Goal: Check status: Check status

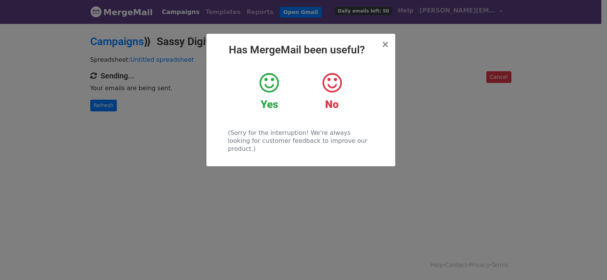
click at [97, 88] on div "× Has MergeMail been useful? Yes No (Sorry for the interruption! We're always l…" at bounding box center [303, 152] width 607 height 258
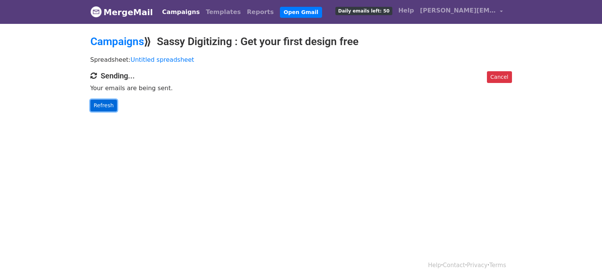
click at [102, 100] on link "Refresh" at bounding box center [103, 106] width 27 height 12
drag, startPoint x: 102, startPoint y: 99, endPoint x: 233, endPoint y: 207, distance: 169.0
click at [104, 101] on link "Refresh" at bounding box center [103, 106] width 27 height 12
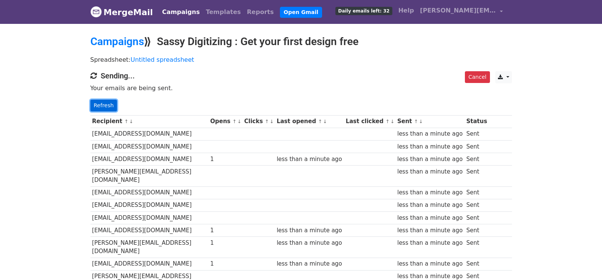
click at [91, 104] on link "Refresh" at bounding box center [103, 106] width 27 height 12
click at [107, 107] on link "Refresh" at bounding box center [103, 106] width 27 height 12
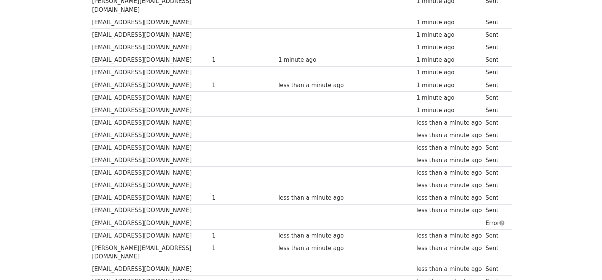
scroll to position [541, 0]
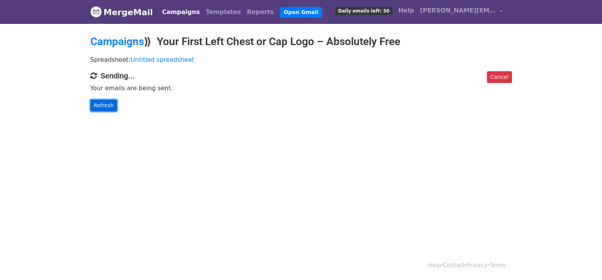
click at [98, 104] on link "Refresh" at bounding box center [103, 106] width 27 height 12
